Goal: Information Seeking & Learning: Learn about a topic

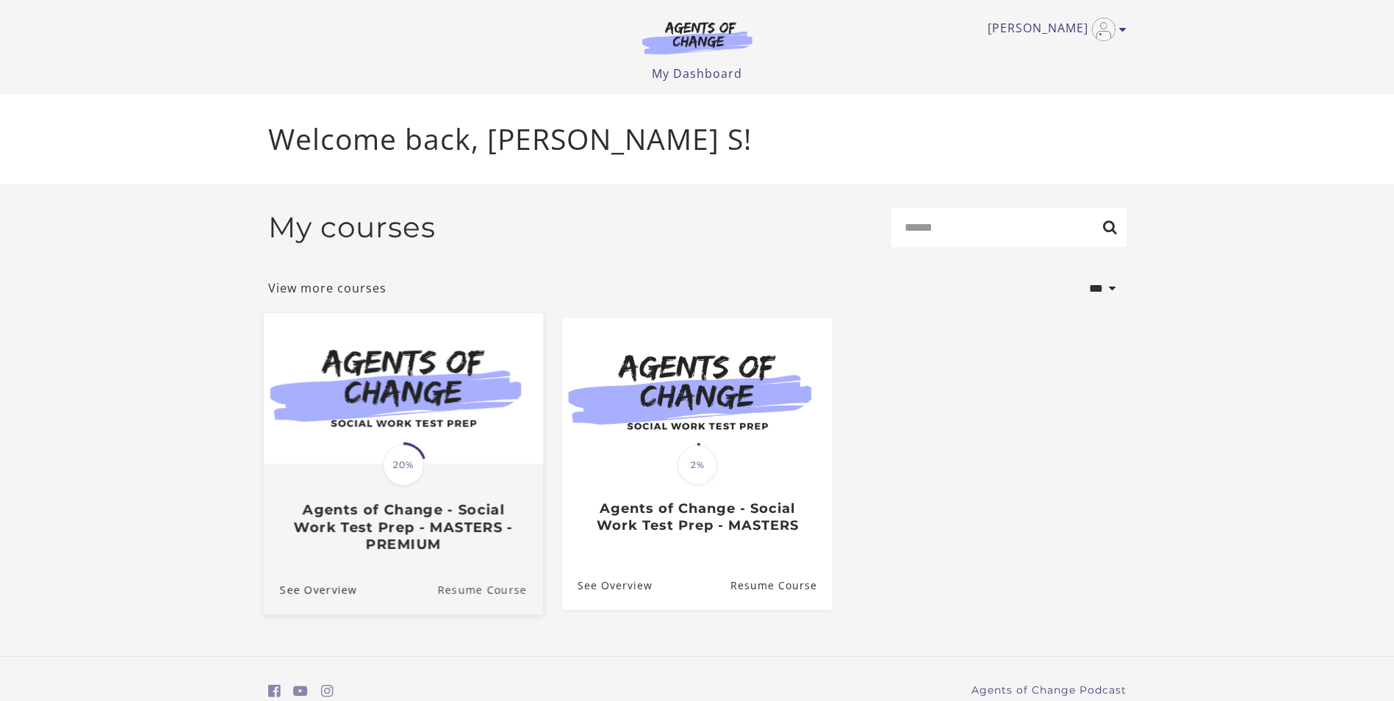
click at [495, 581] on link "Resume Course" at bounding box center [490, 589] width 106 height 49
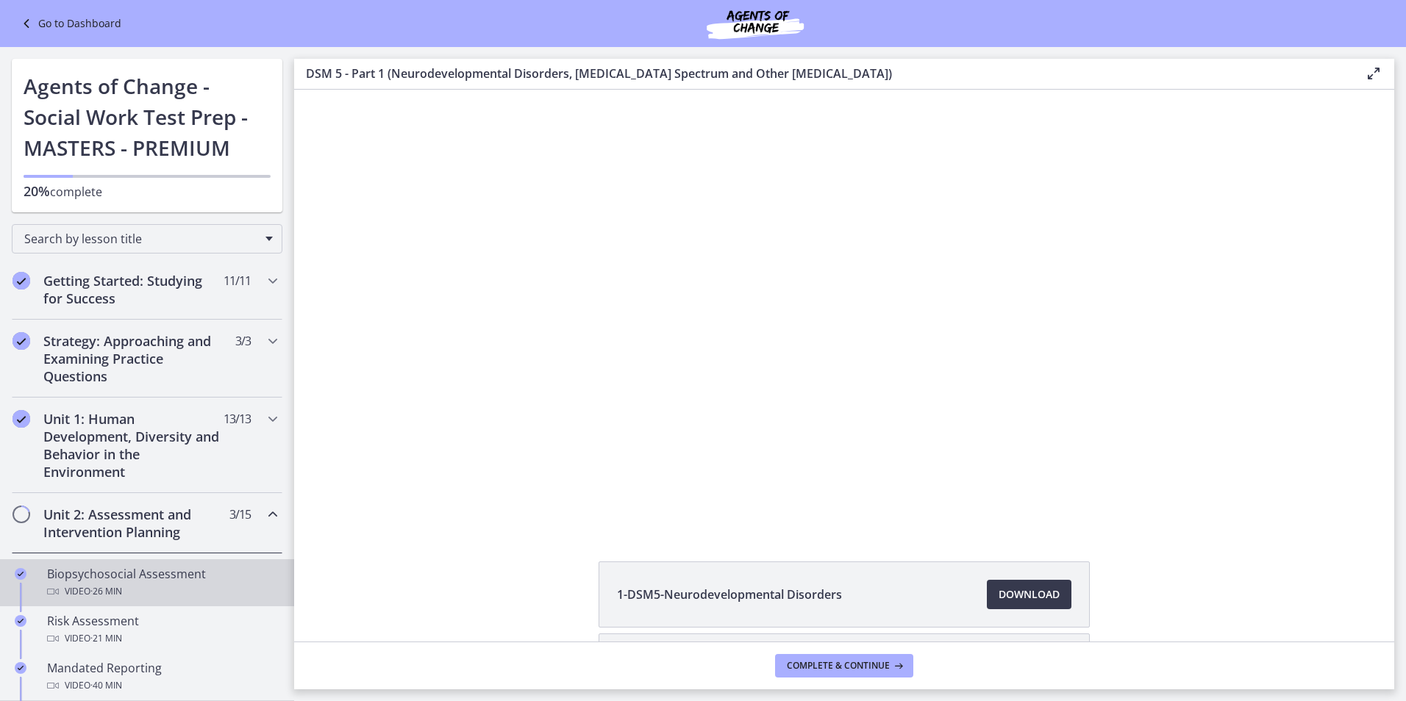
click at [178, 565] on link "Biopsychosocial Assessment Video · 26 min" at bounding box center [147, 582] width 294 height 47
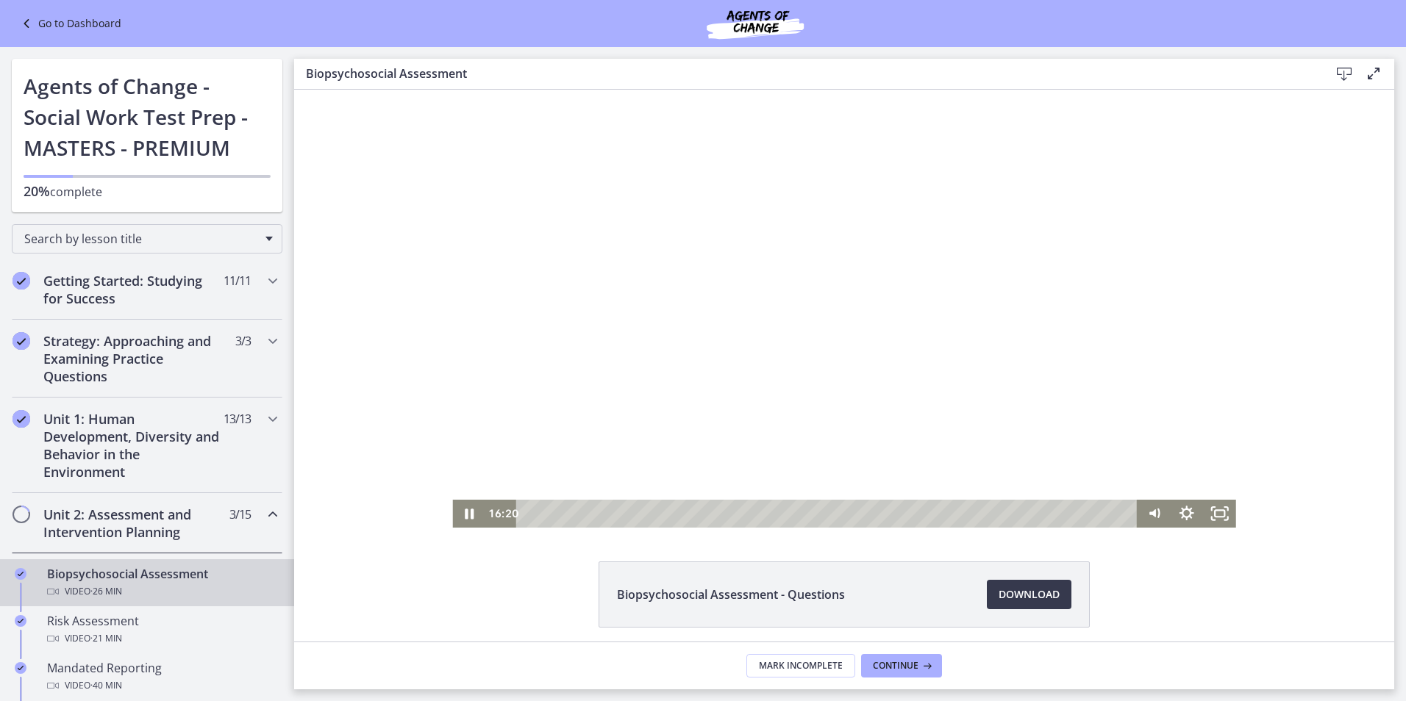
click at [631, 358] on div at bounding box center [843, 309] width 783 height 438
